Goal: Transaction & Acquisition: Purchase product/service

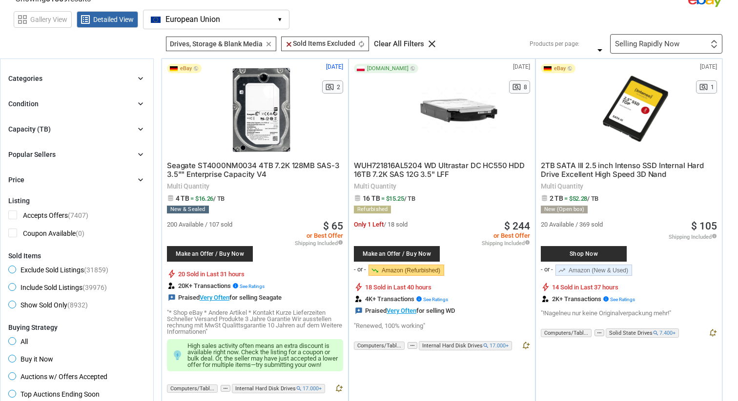
scroll to position [38, 0]
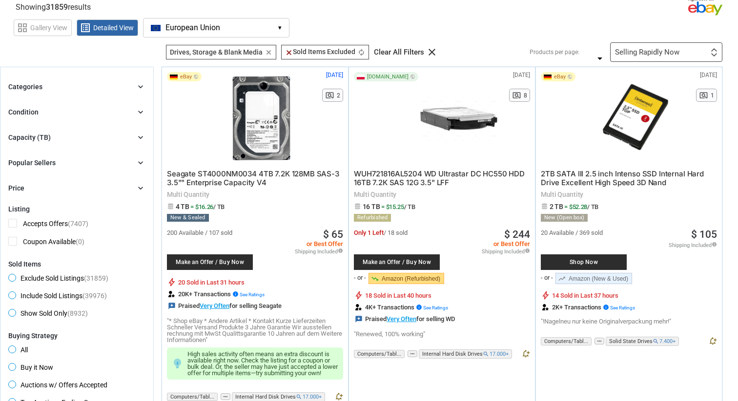
click at [95, 144] on div "Categories chevron_right search close Select All shown | Clear All shown Comput…" at bounding box center [76, 137] width 137 height 113
click at [97, 136] on div "Capacity (TB) chevron_right" at bounding box center [76, 138] width 137 height 12
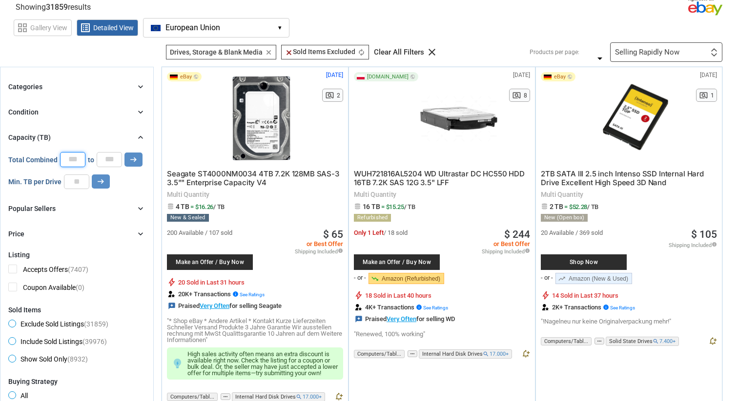
click at [83, 157] on input "*" at bounding box center [72, 159] width 25 height 15
type input "**"
click at [117, 153] on input "*" at bounding box center [109, 159] width 25 height 15
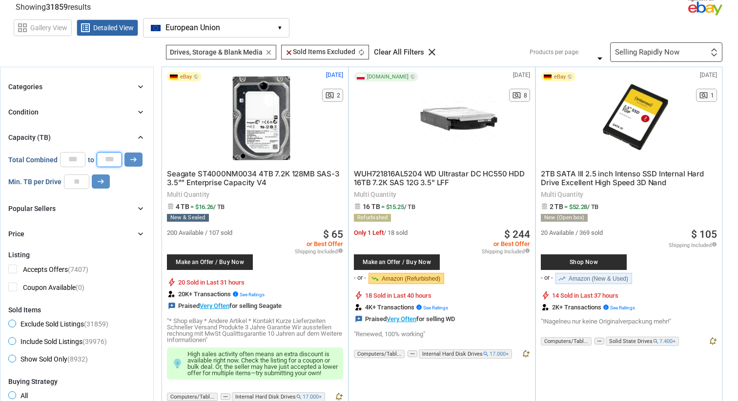
type input "**"
click at [124, 153] on button "arrow_right_alt" at bounding box center [133, 160] width 18 height 14
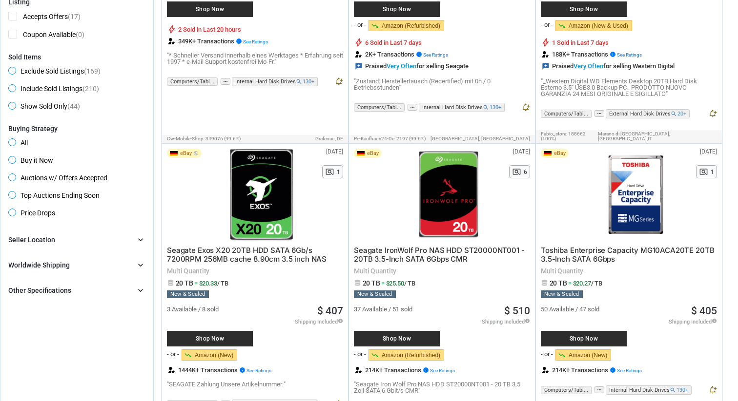
scroll to position [291, 0]
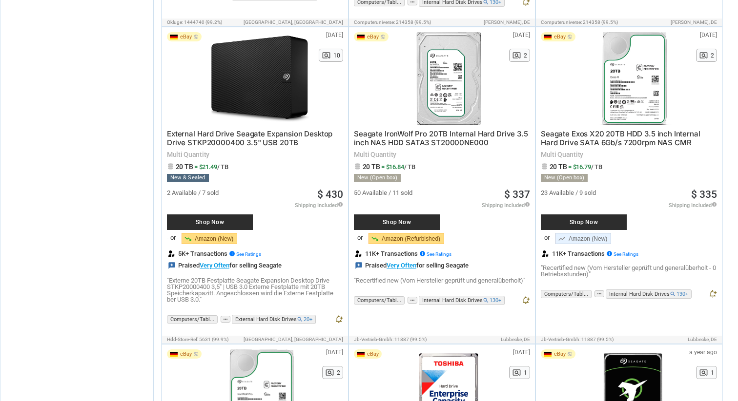
scroll to position [38, 0]
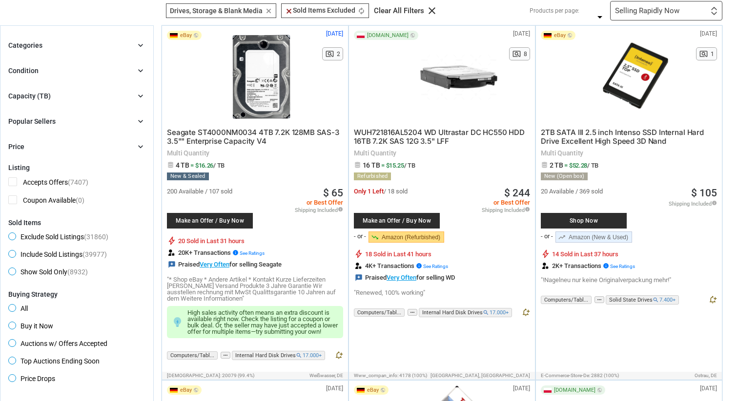
scroll to position [78, 0]
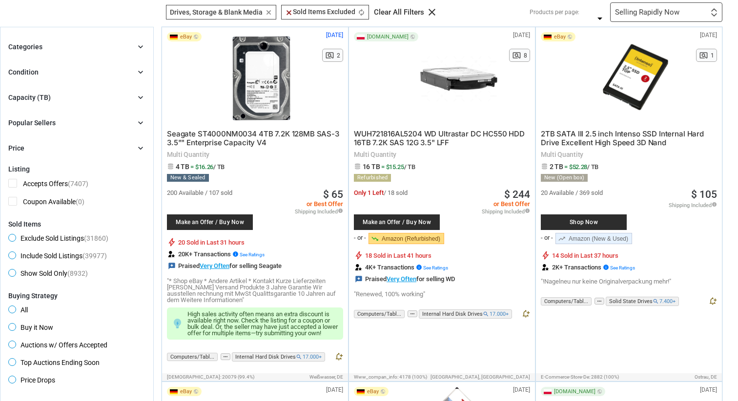
click at [88, 99] on div "Capacity (TB) chevron_right" at bounding box center [76, 98] width 137 height 12
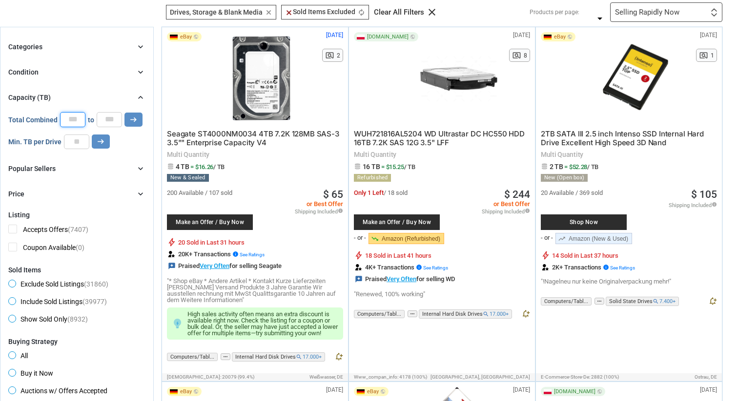
click at [76, 121] on input "*" at bounding box center [72, 119] width 25 height 15
type input "**"
click at [132, 120] on icon "arrow_right_alt" at bounding box center [133, 119] width 9 height 9
type input "*****"
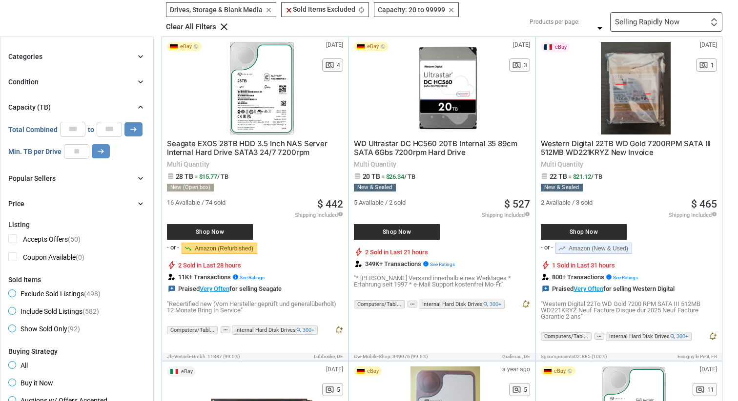
click at [680, 22] on div "Selling Rapidly Now First or Last Chance to Buy Recently Listed Selling Rapidly…" at bounding box center [666, 22] width 112 height 20
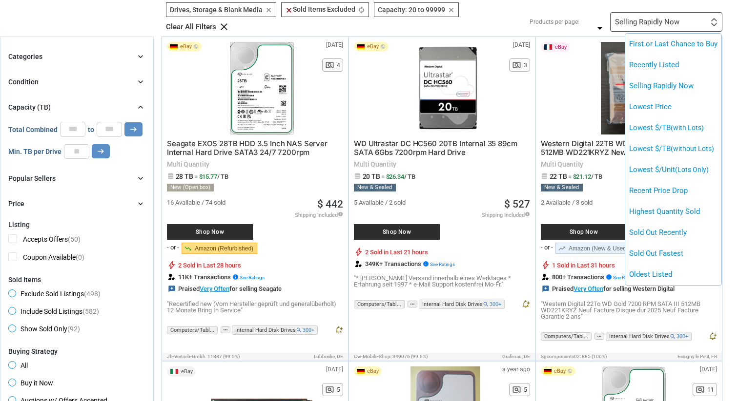
click at [680, 22] on div at bounding box center [369, 200] width 738 height 401
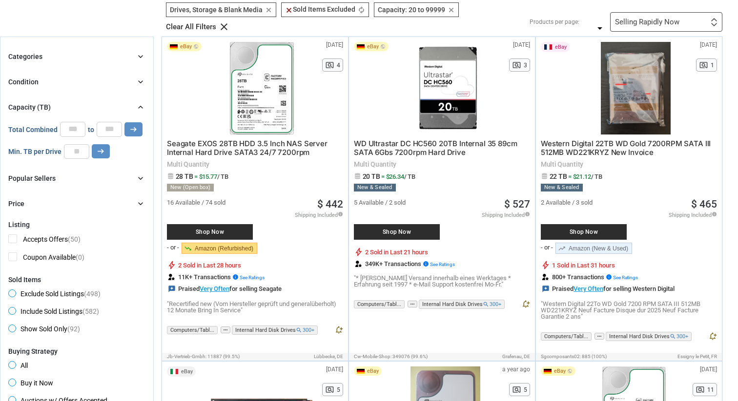
click at [680, 22] on div "Selling Rapidly Now First or Last Chance to Buy Recently Listed Selling Rapidly…" at bounding box center [666, 22] width 112 height 20
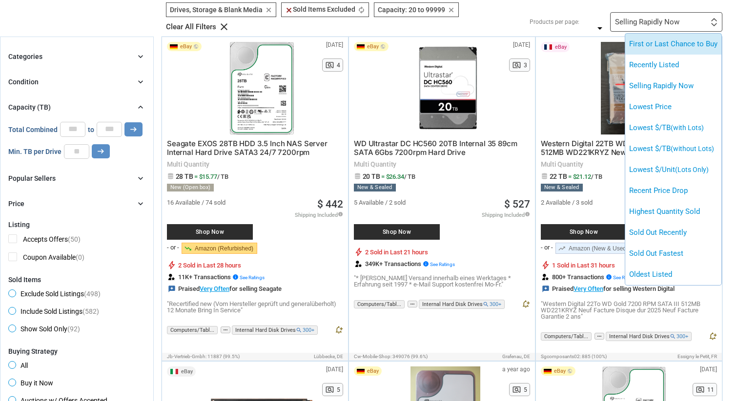
click at [685, 44] on li "First or Last Chance to Buy" at bounding box center [673, 44] width 96 height 21
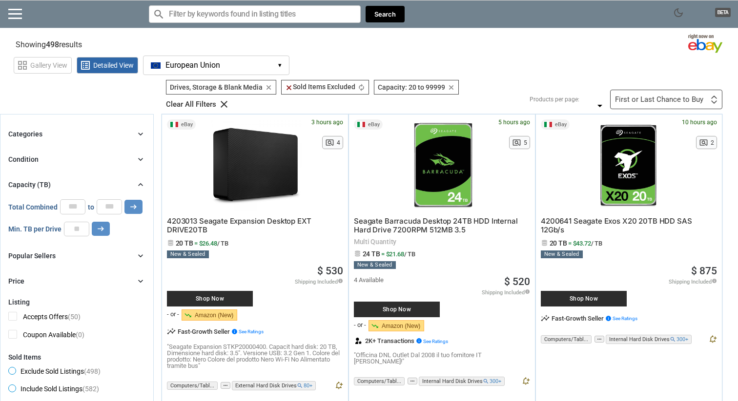
click at [246, 63] on button "European Union EU ▾" at bounding box center [216, 66] width 146 height 20
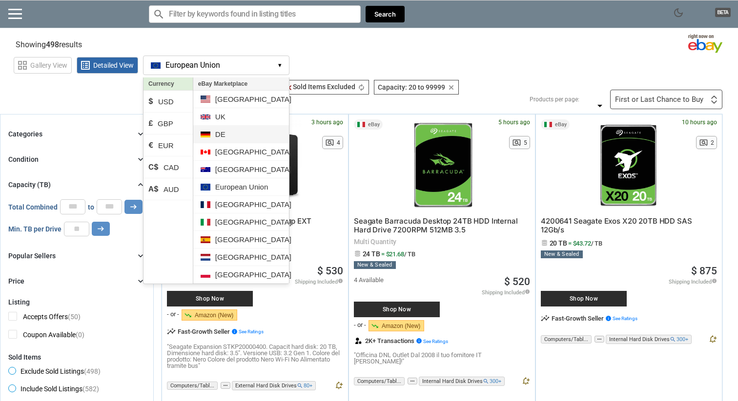
click at [236, 132] on li "DE" at bounding box center [241, 135] width 96 height 18
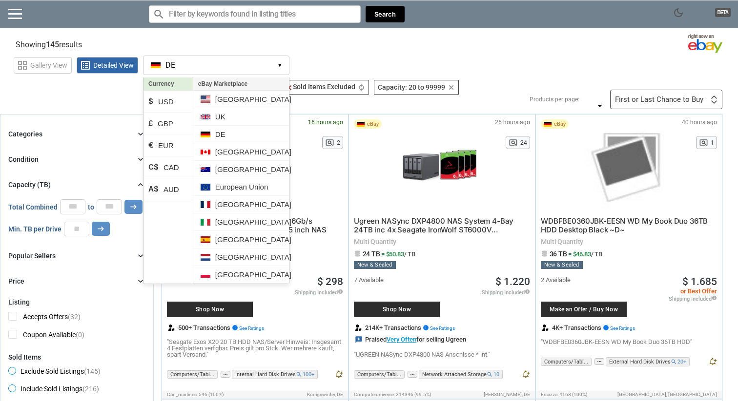
click at [498, 57] on div "grid_view Gallery View list_alt Detailed View DE DE ▾ Currency $ USD £ GBP € EU…" at bounding box center [376, 64] width 724 height 22
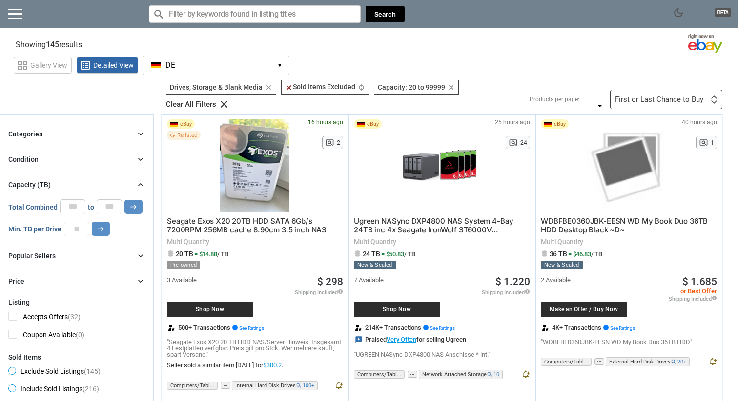
click at [243, 170] on div at bounding box center [254, 166] width 87 height 93
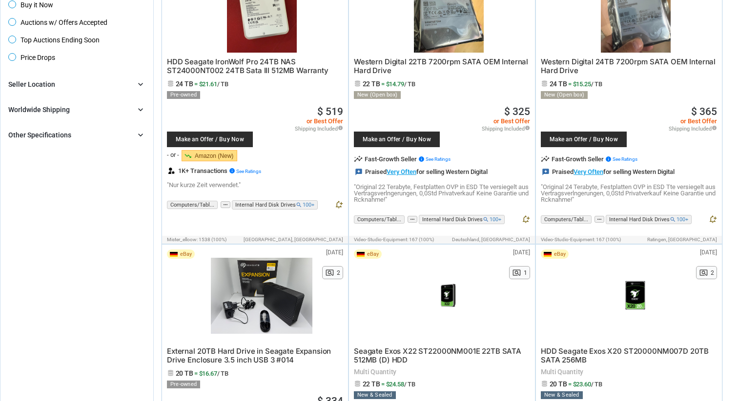
scroll to position [457, 0]
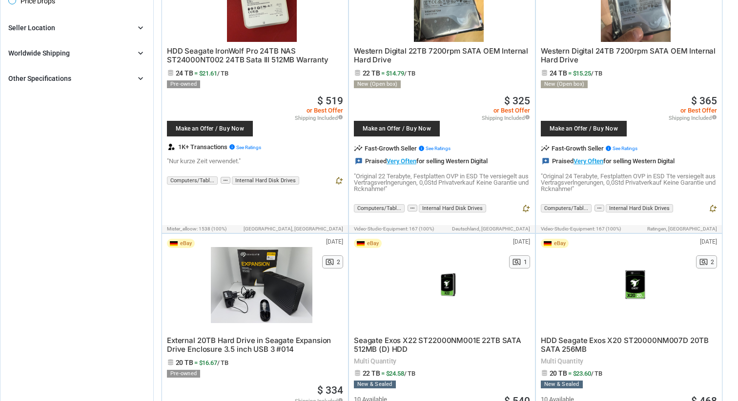
scroll to position [467, 0]
